Goal: Information Seeking & Learning: Compare options

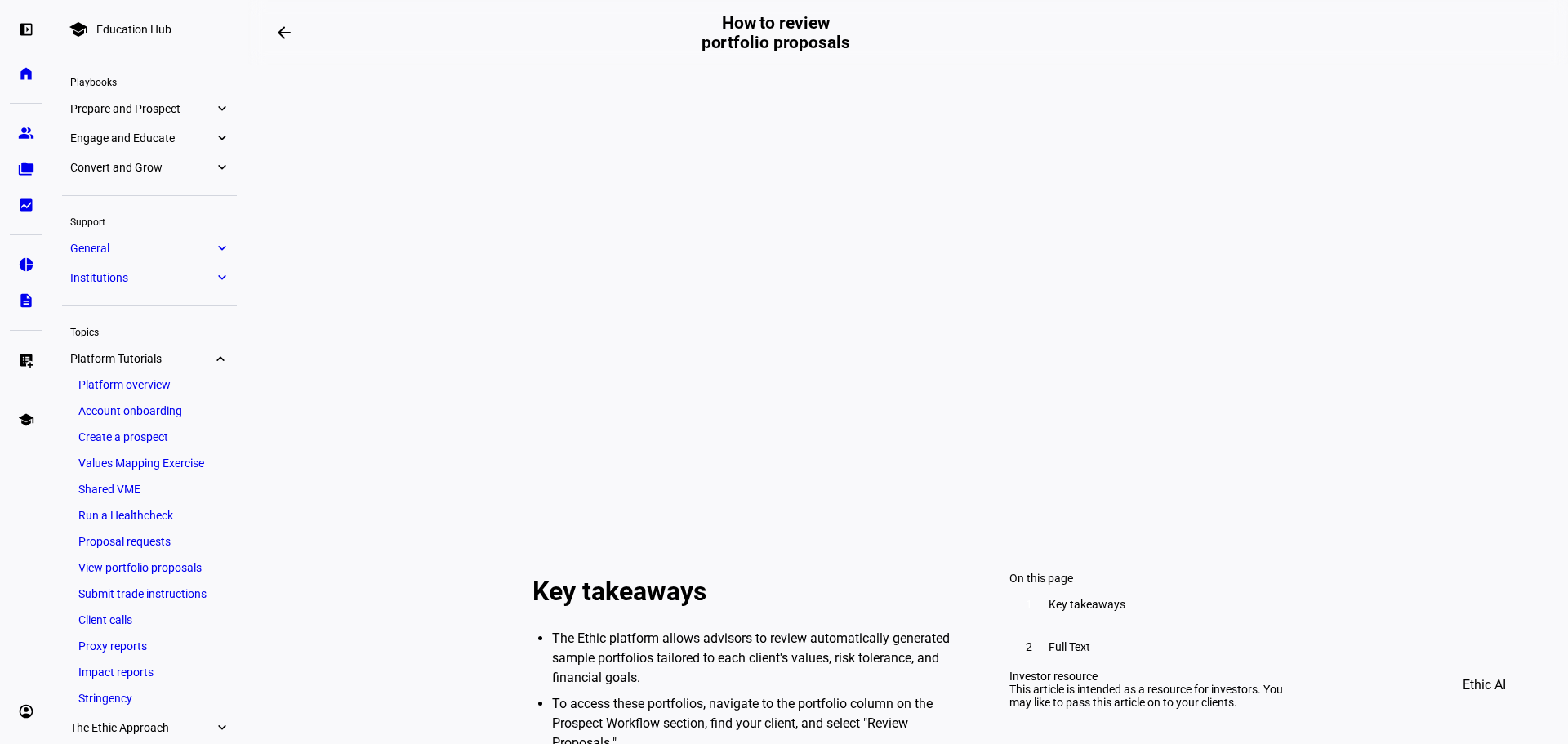
scroll to position [164, 0]
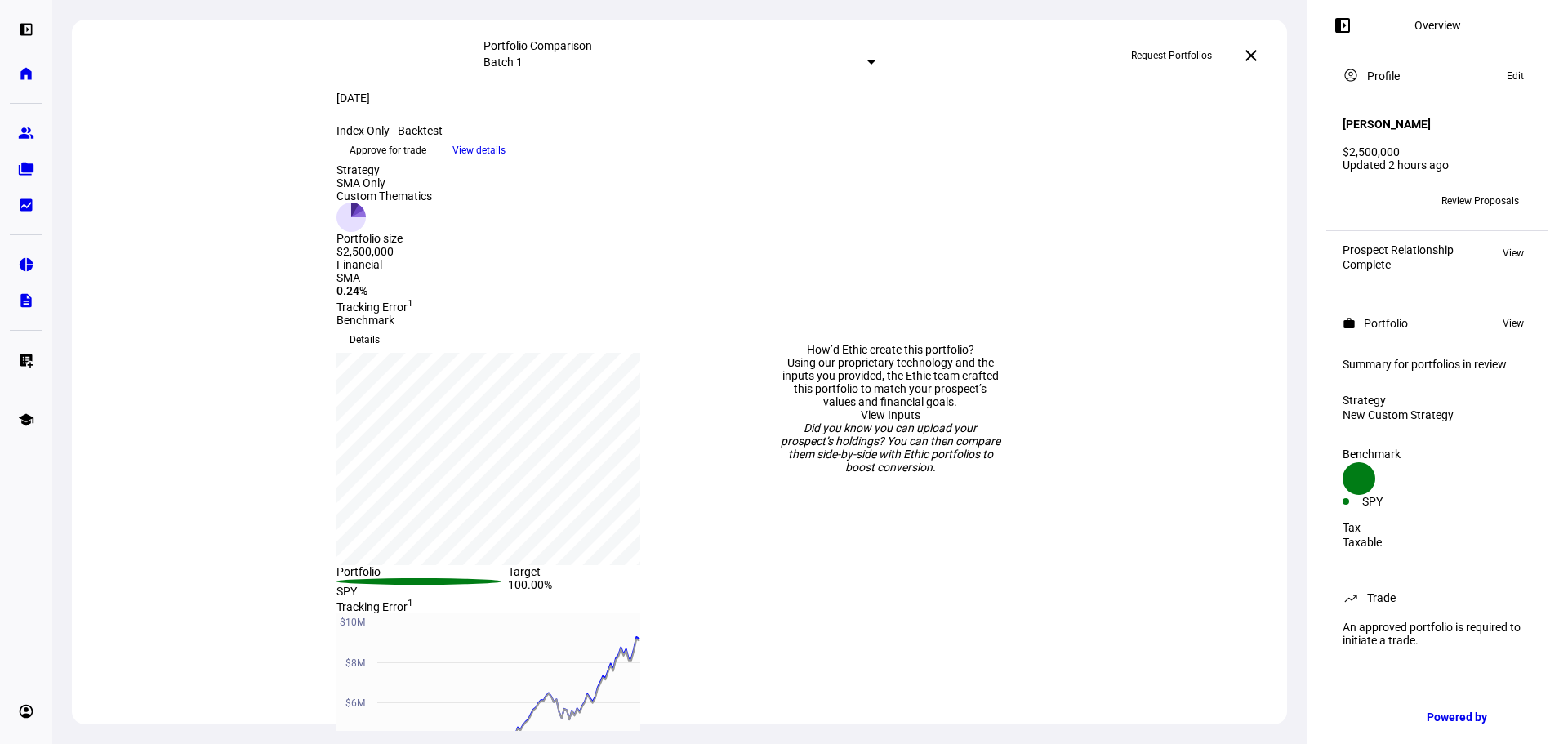
click at [506, 163] on span "View details" at bounding box center [479, 151] width 53 height 24
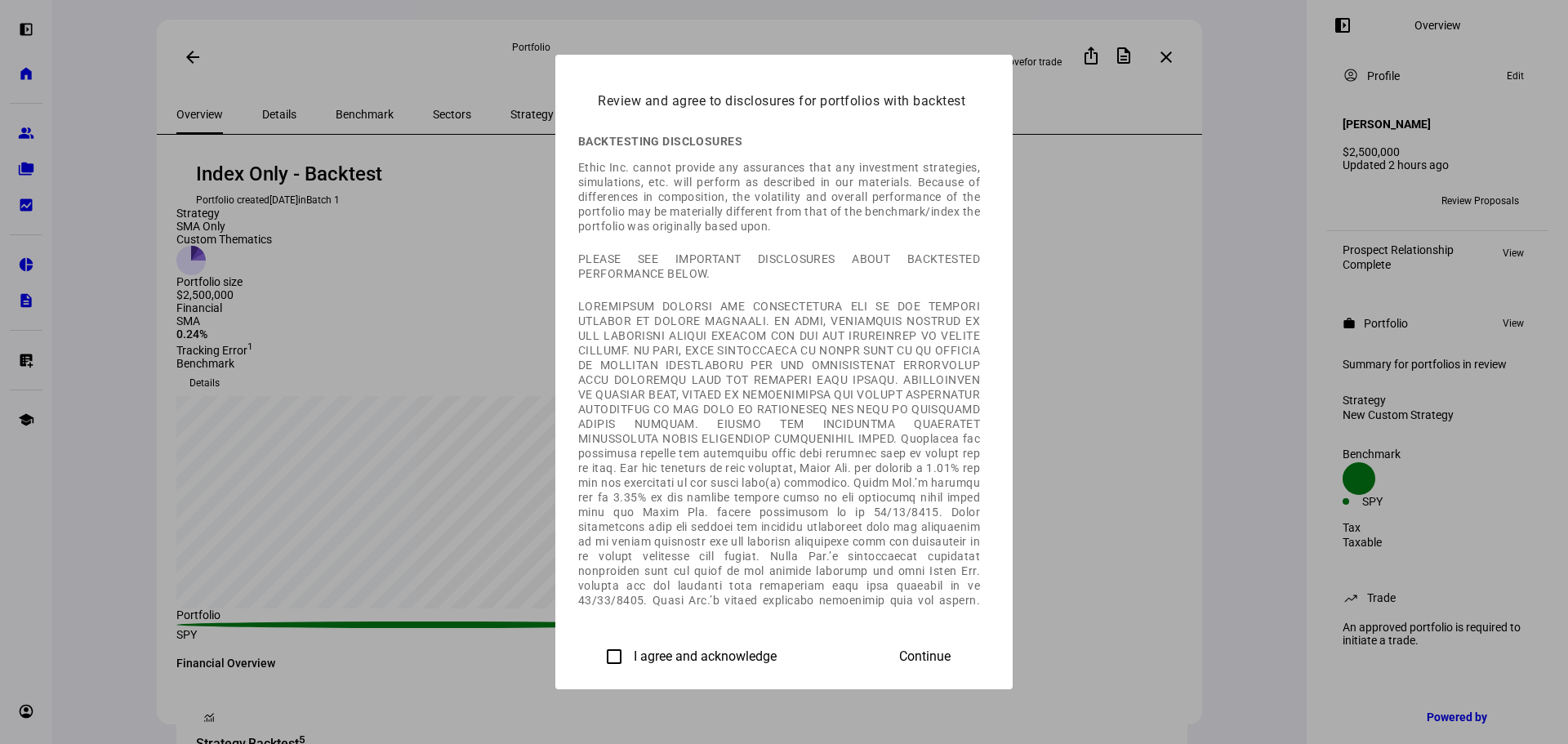
click at [598, 643] on input "I agree and acknowledge" at bounding box center [614, 657] width 33 height 33
checkbox input "true"
click at [970, 672] on span at bounding box center [925, 656] width 90 height 39
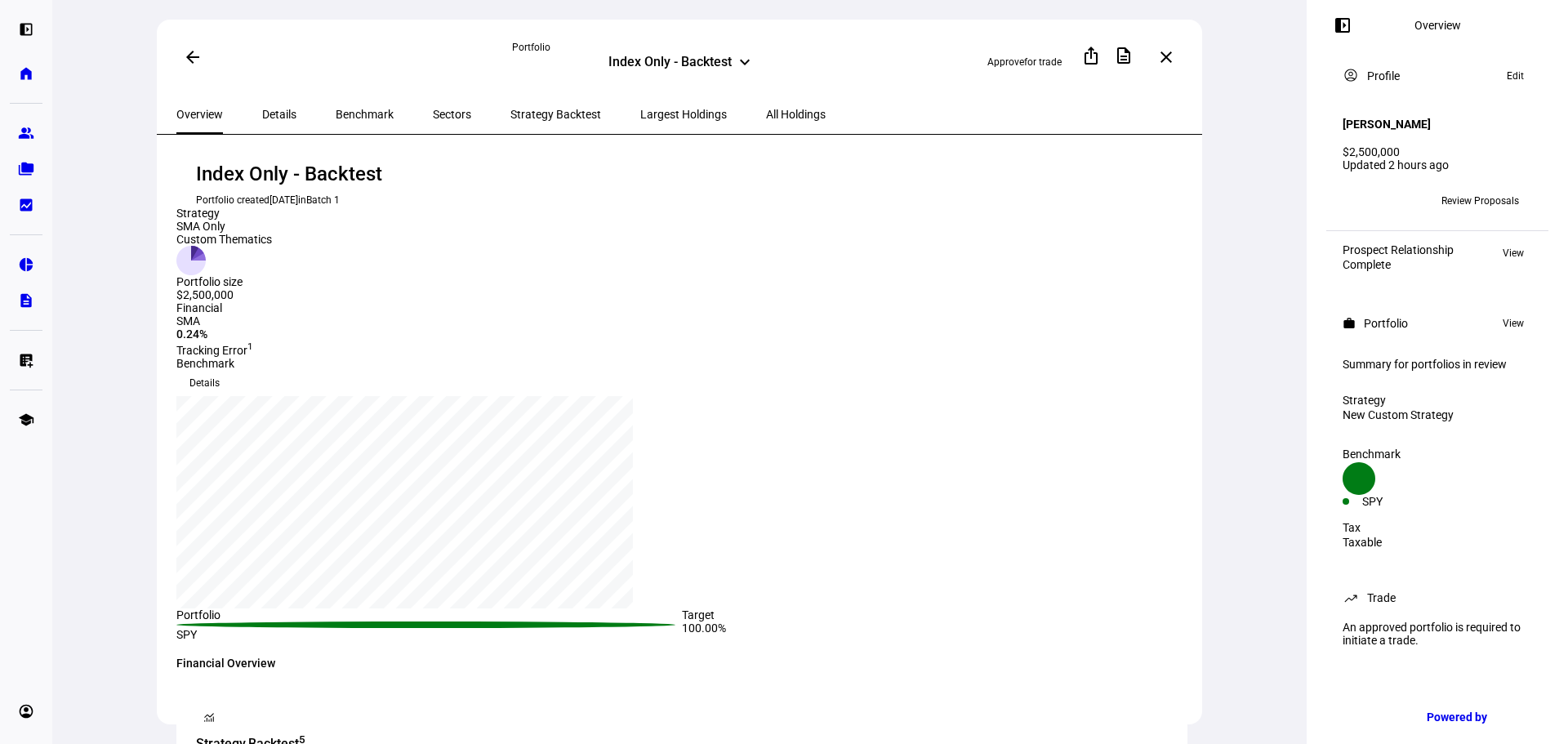
drag, startPoint x: 652, startPoint y: 117, endPoint x: 725, endPoint y: 116, distance: 73.0
click at [652, 117] on span "Largest Holdings" at bounding box center [684, 114] width 87 height 11
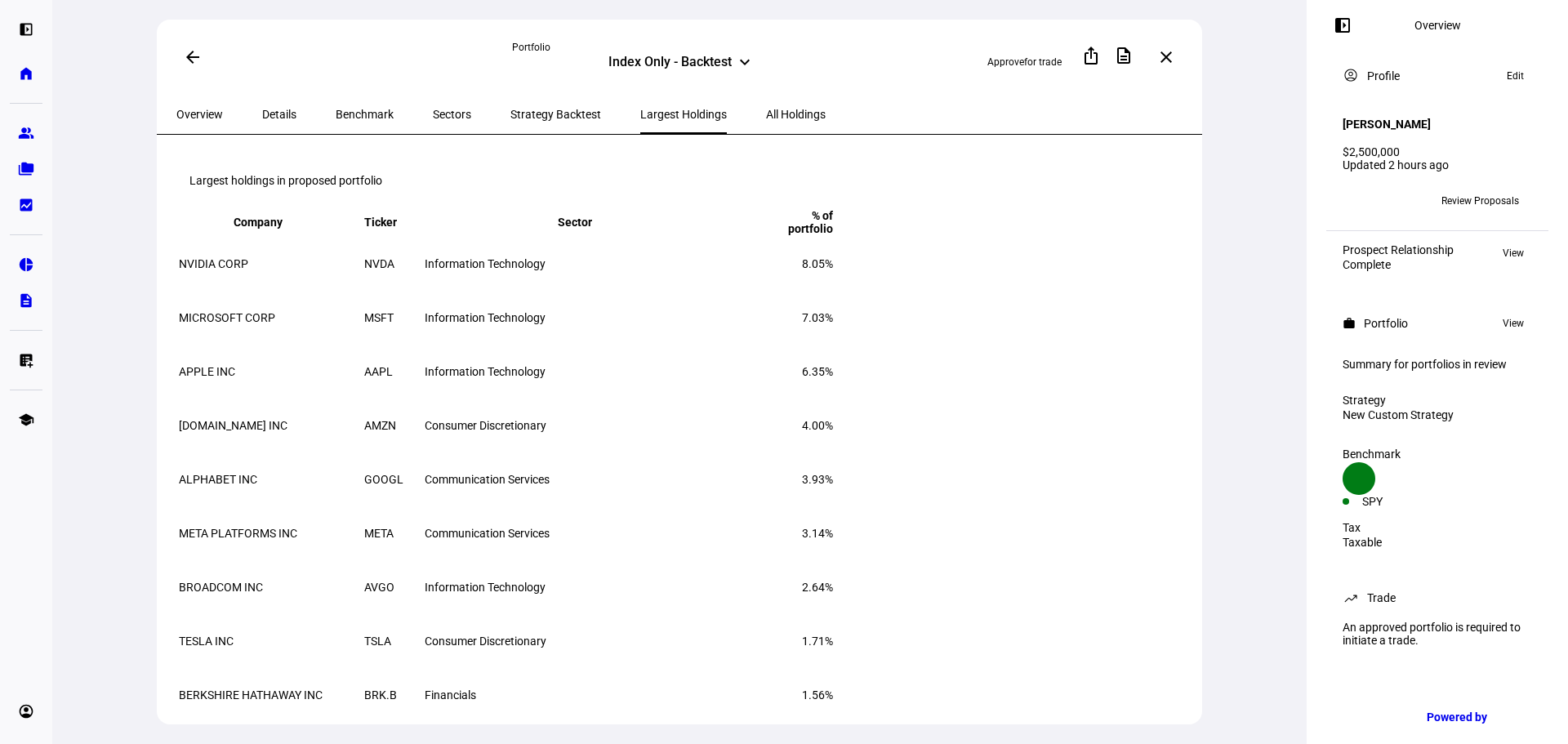
click at [767, 100] on span "All Holdings" at bounding box center [796, 114] width 60 height 39
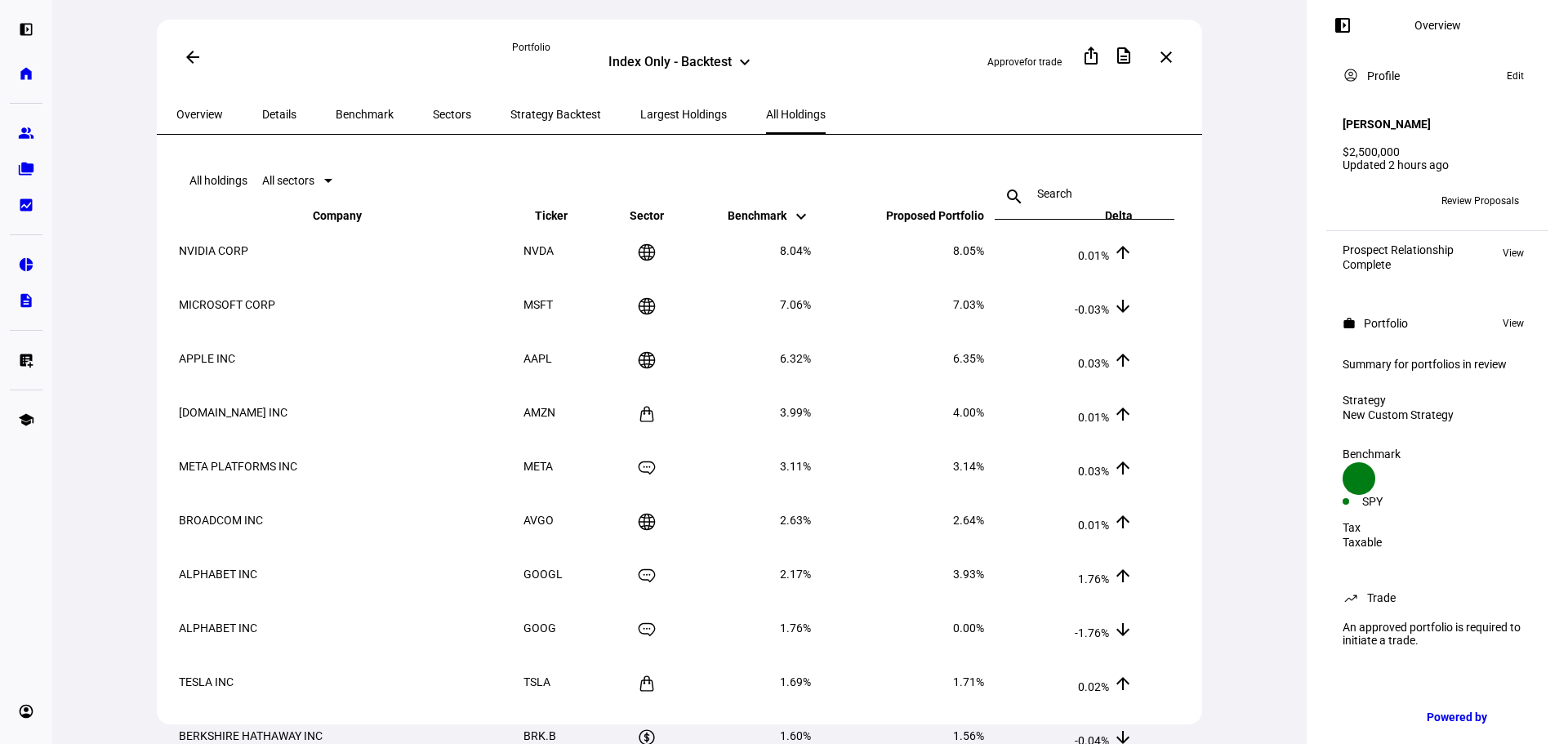
click at [640, 110] on span "Largest Holdings" at bounding box center [684, 114] width 87 height 11
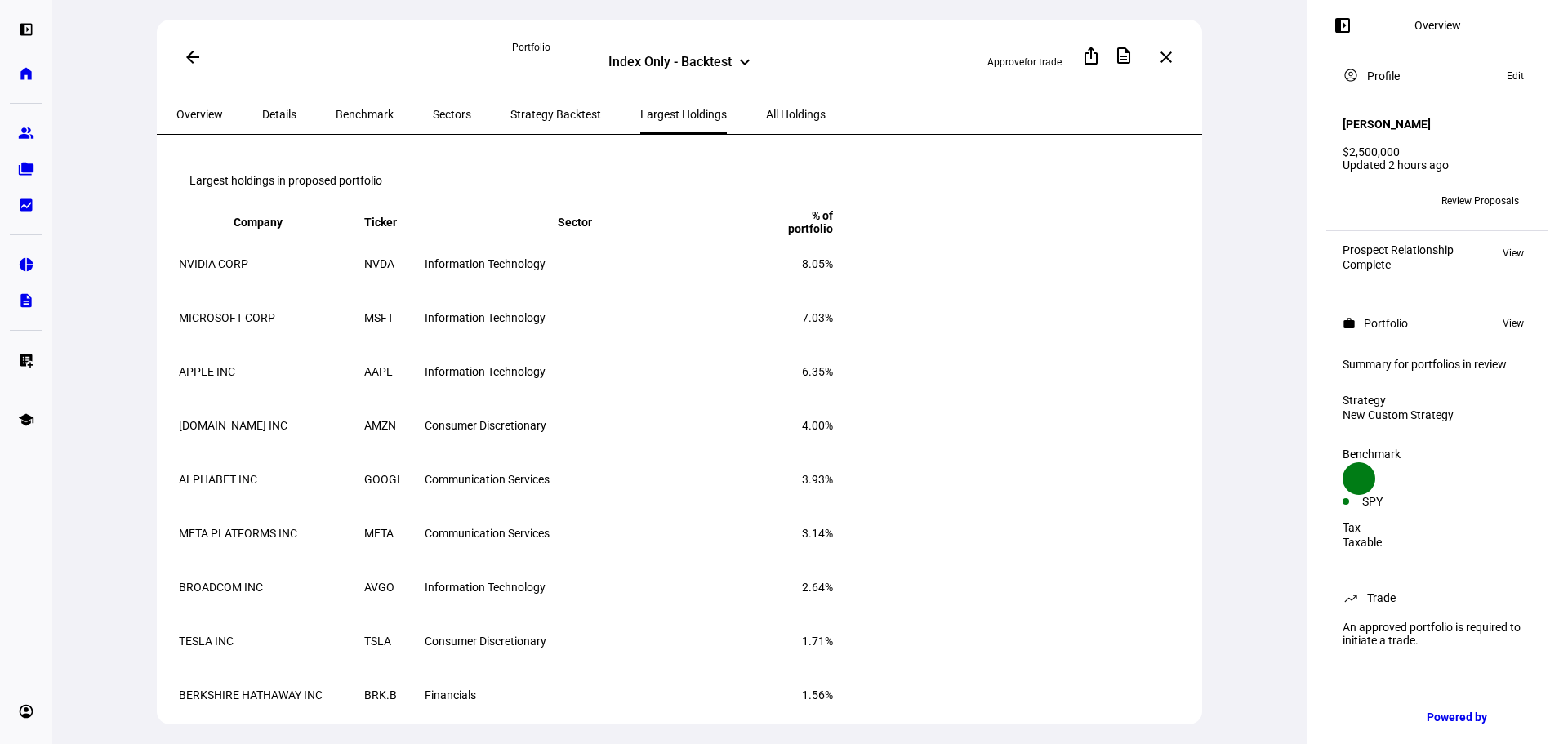
click at [491, 112] on div "Strategy Backtest" at bounding box center [555, 114] width 130 height 39
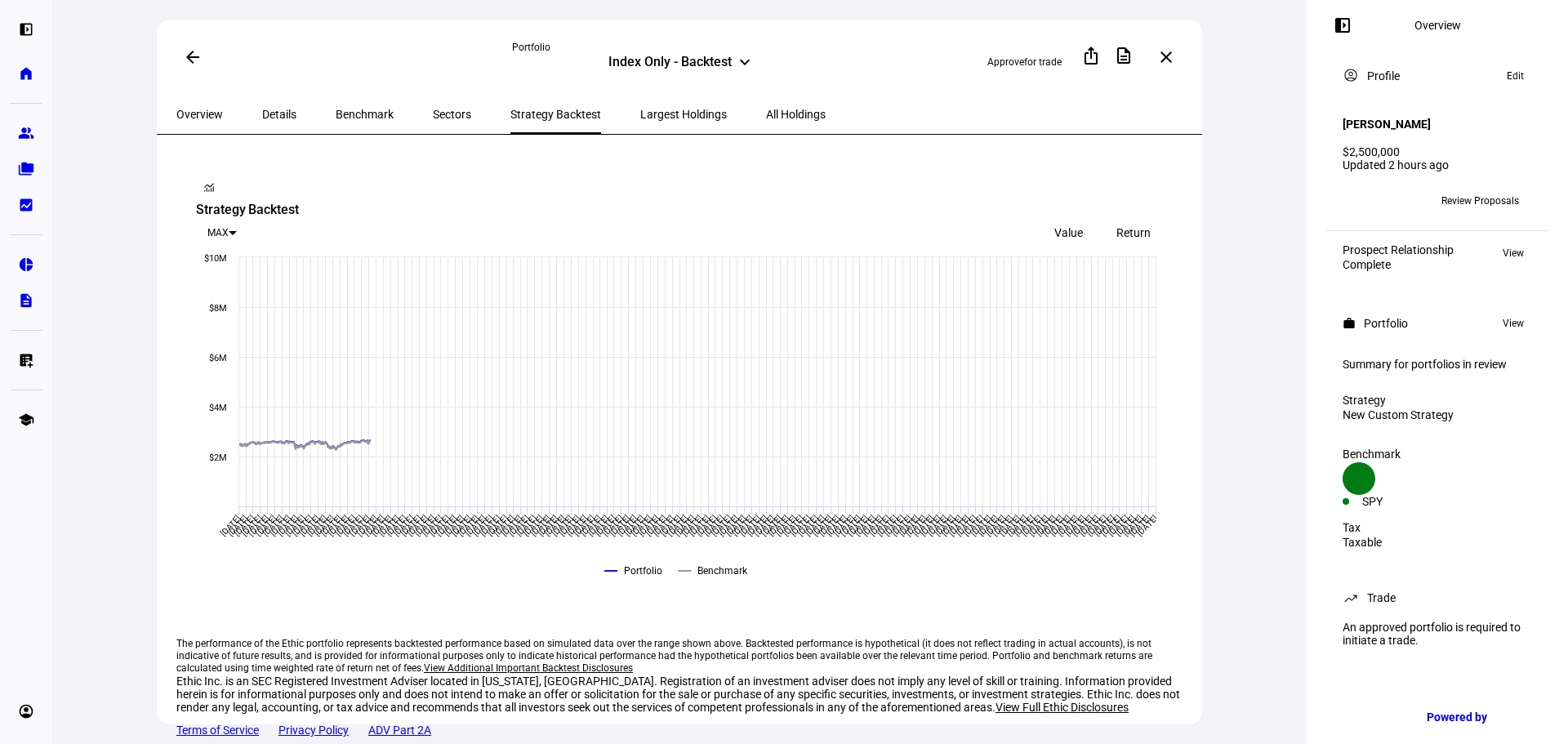
click at [433, 111] on span "Sectors" at bounding box center [452, 114] width 38 height 11
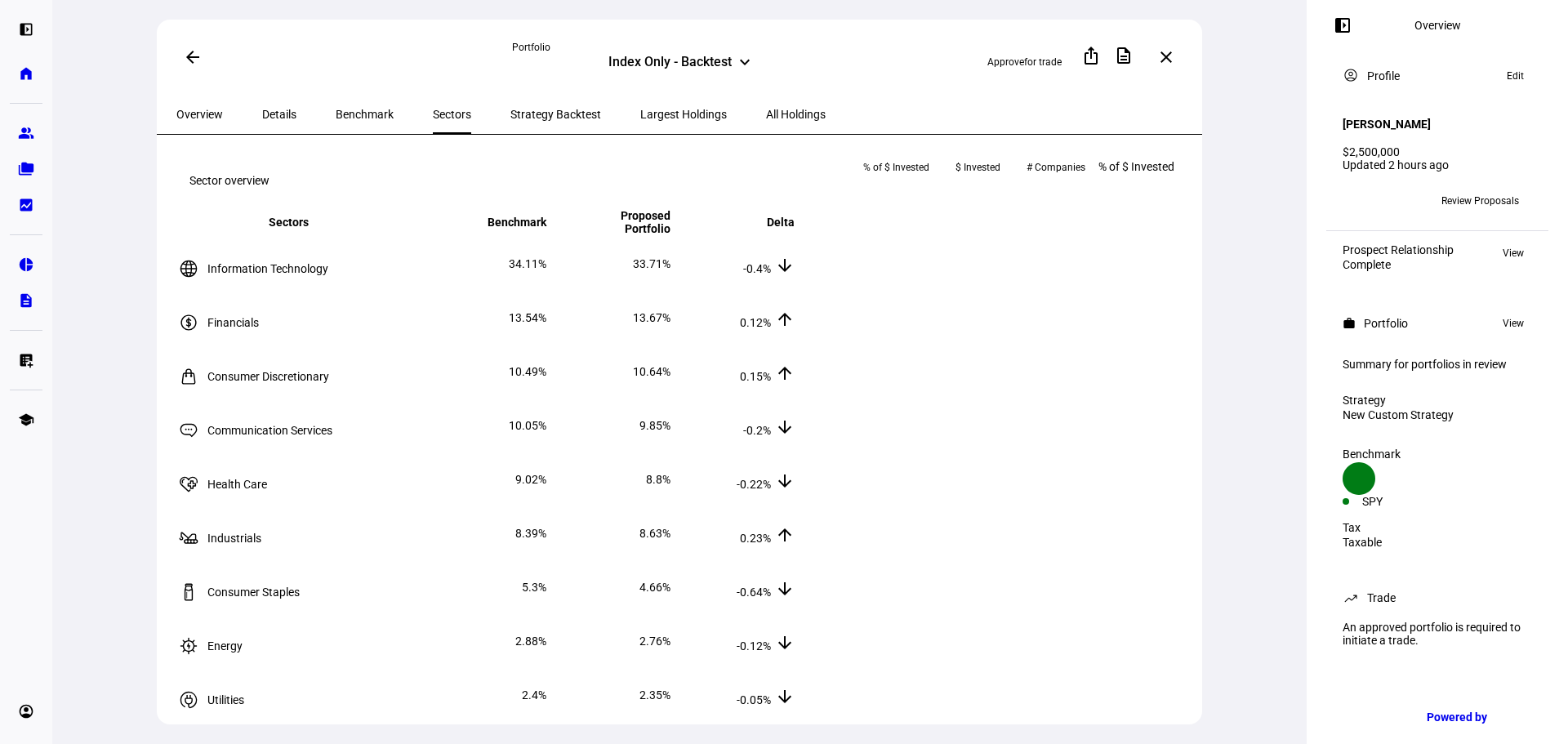
click at [511, 97] on span "Strategy Backtest" at bounding box center [556, 114] width 90 height 39
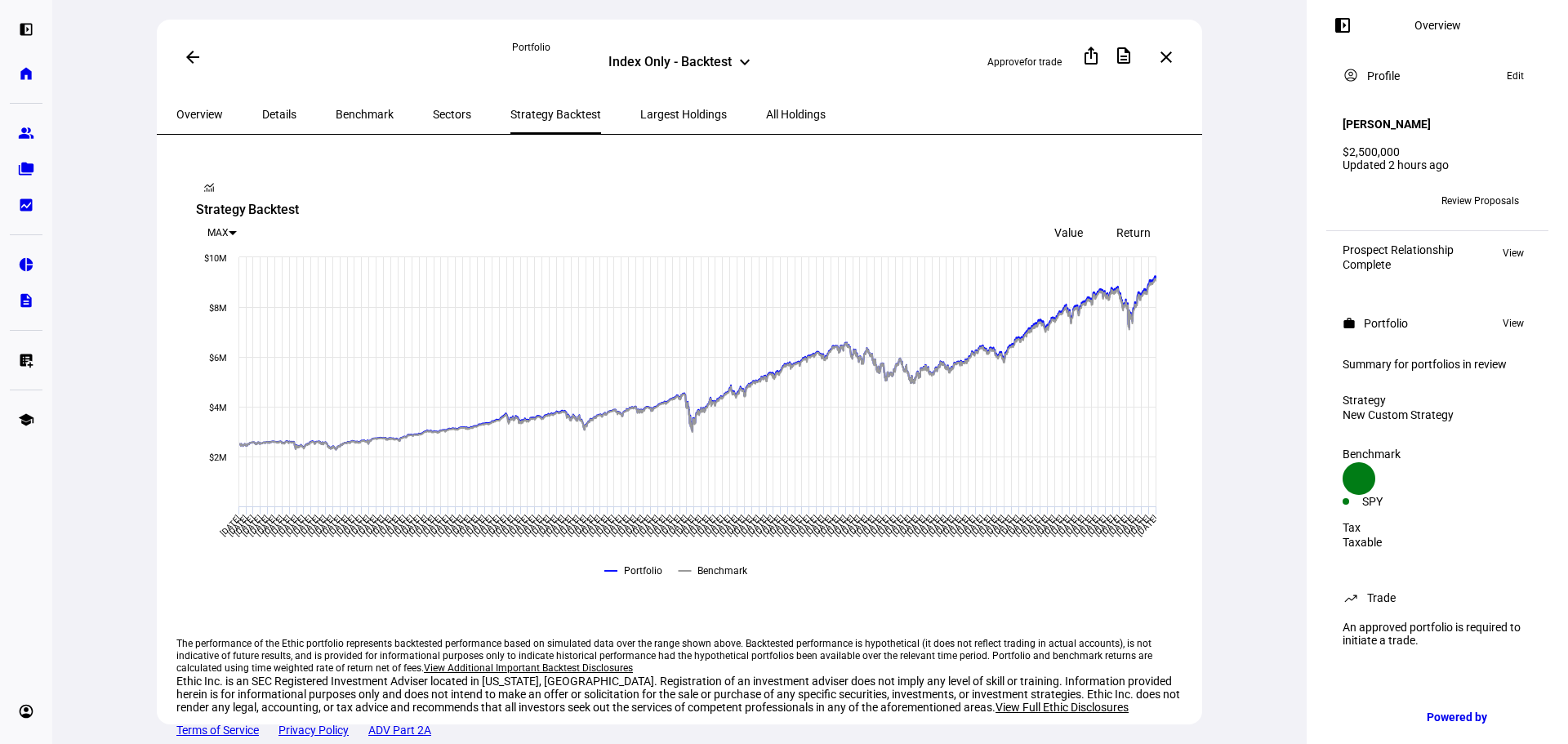
click at [353, 113] on span "Benchmark" at bounding box center [365, 114] width 58 height 11
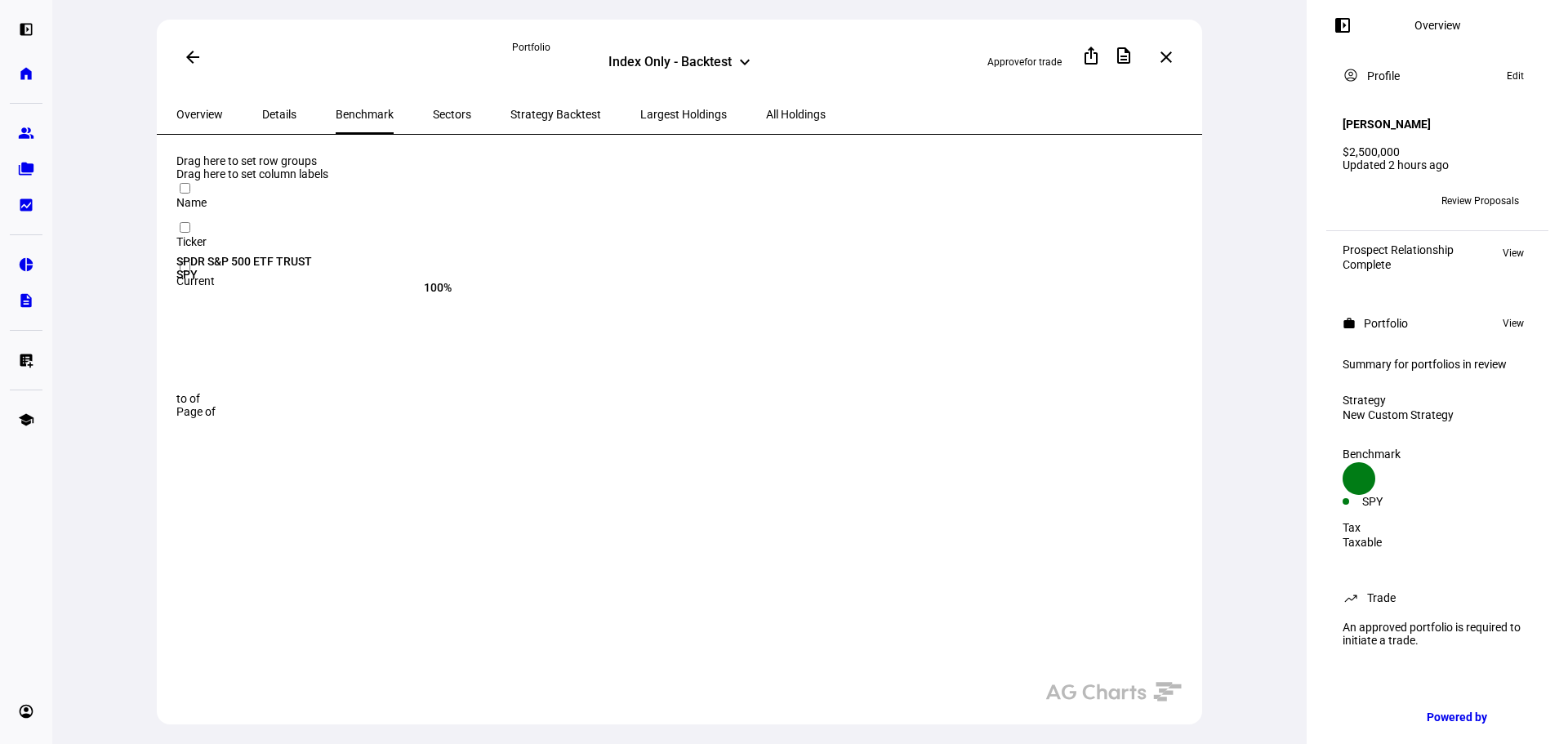
drag, startPoint x: 234, startPoint y: 111, endPoint x: 285, endPoint y: 111, distance: 51.0
click at [285, 111] on div "Overview Details Benchmark Sectors Strategy Backtest Largest Holdings All Holdi…" at bounding box center [680, 114] width 1046 height 39
click at [285, 111] on span "Details" at bounding box center [278, 114] width 34 height 11
